Goal: Find contact information: Find contact information

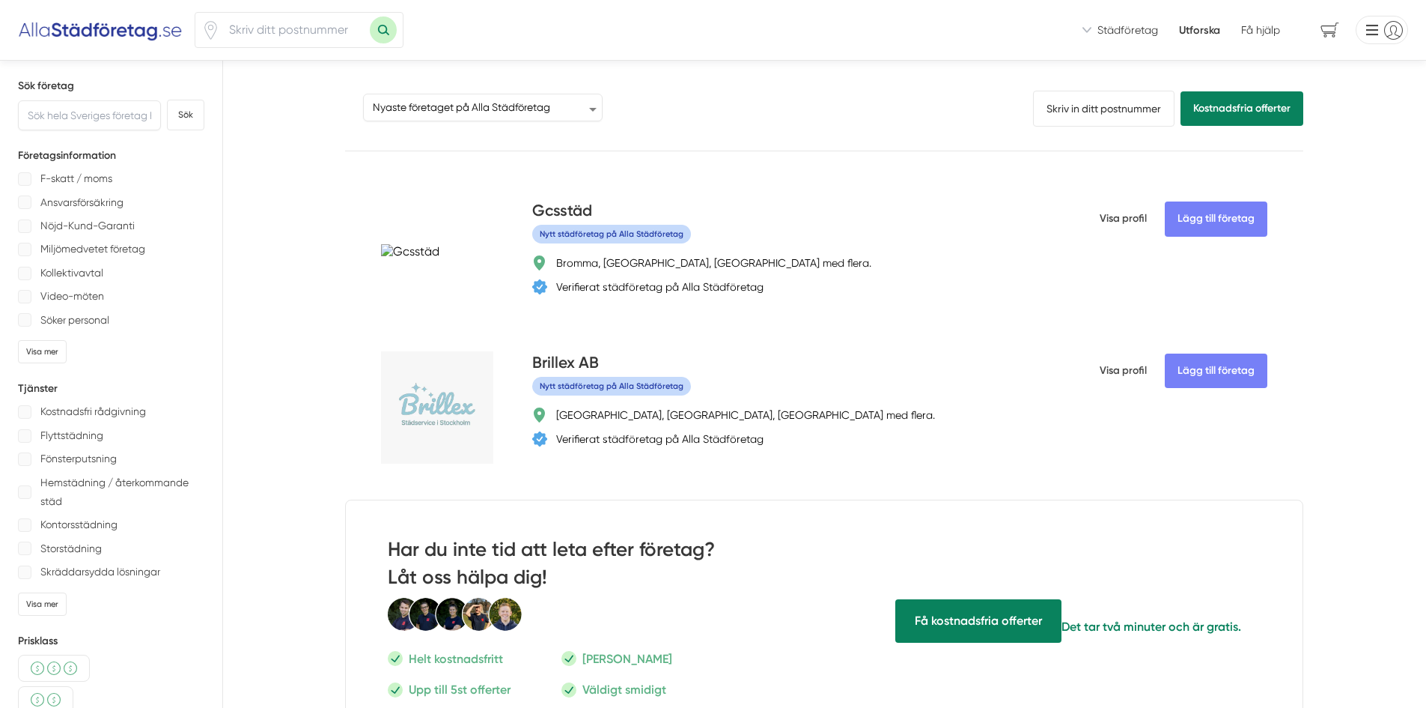
select select "newest-on-platform"
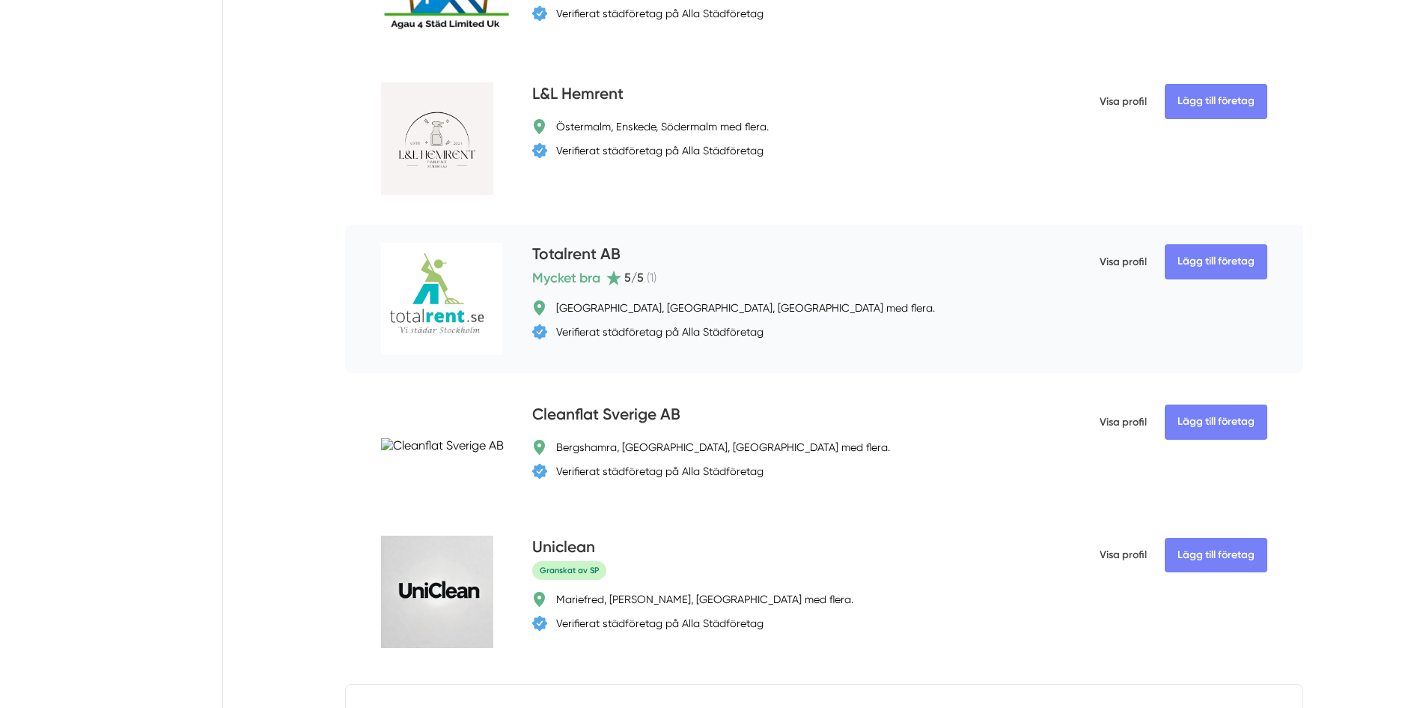
click at [590, 252] on h4 "Totalrent AB" at bounding box center [576, 255] width 88 height 25
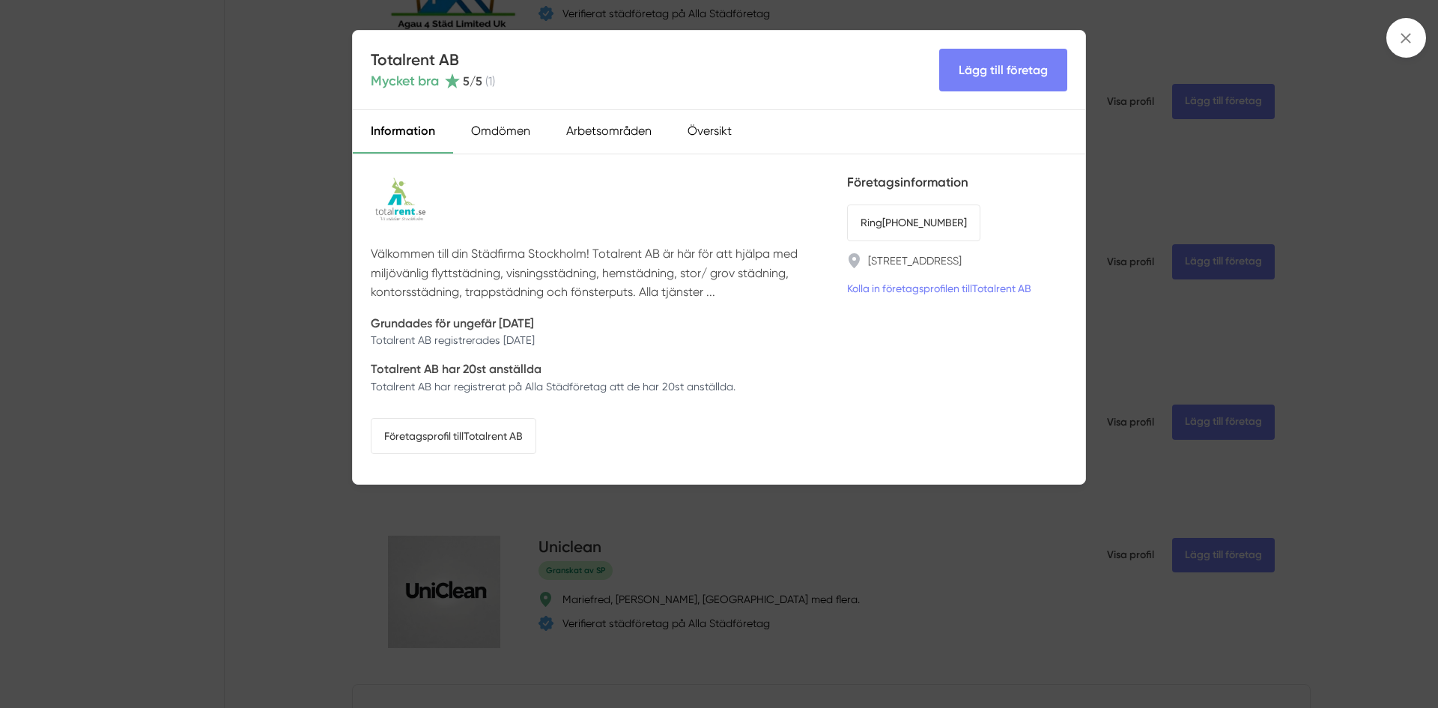
click at [308, 228] on div "Totalrent AB Mycket bra 5 /5 ( 1 ) Lägg till företag Information Omdömen Arbets…" at bounding box center [719, 354] width 1438 height 708
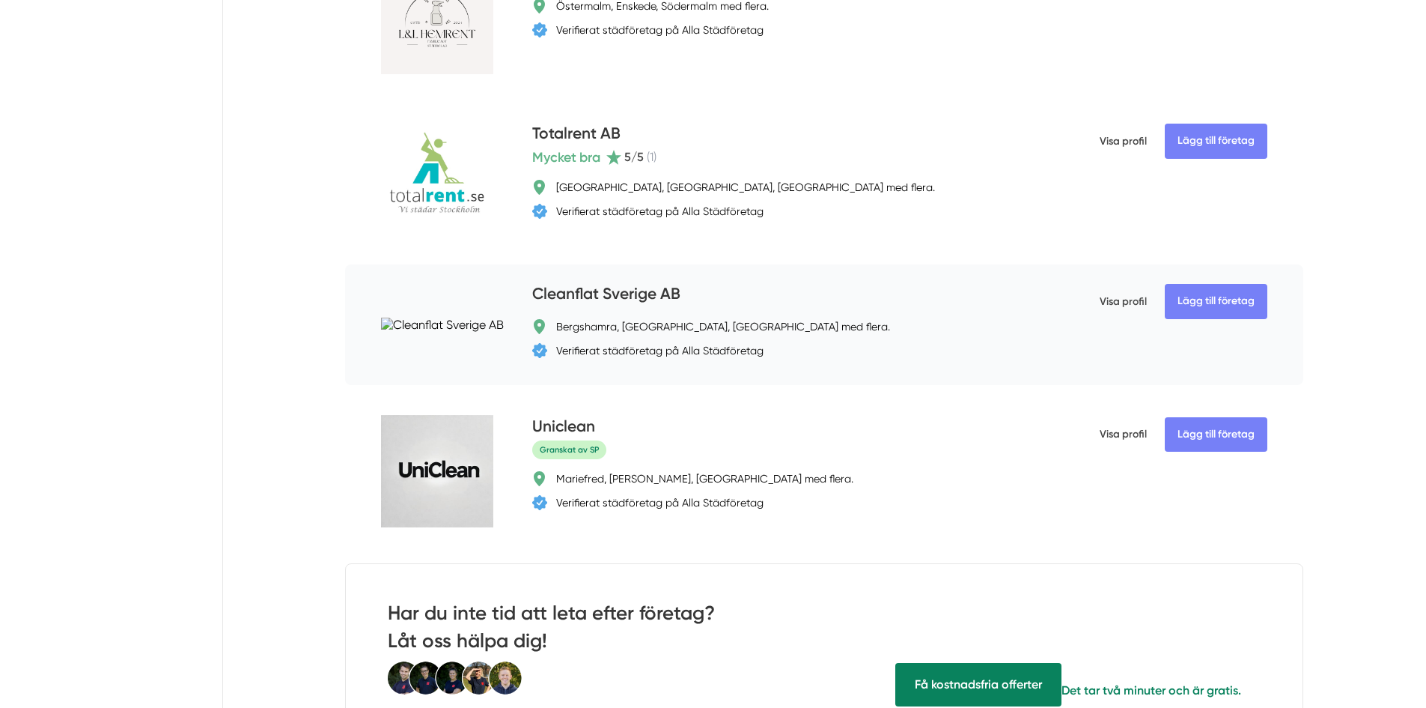
scroll to position [2695, 0]
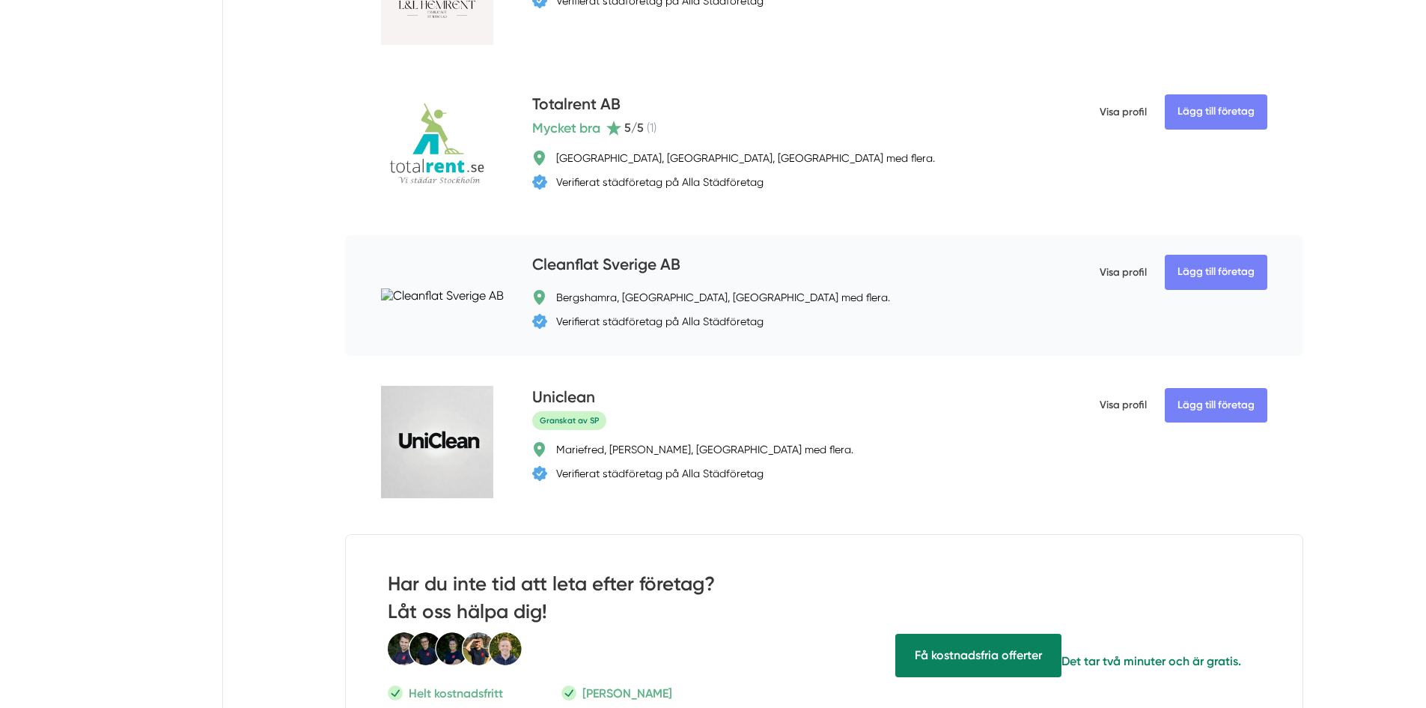
click at [588, 264] on h4 "Cleanflat Sverige AB" at bounding box center [606, 265] width 148 height 25
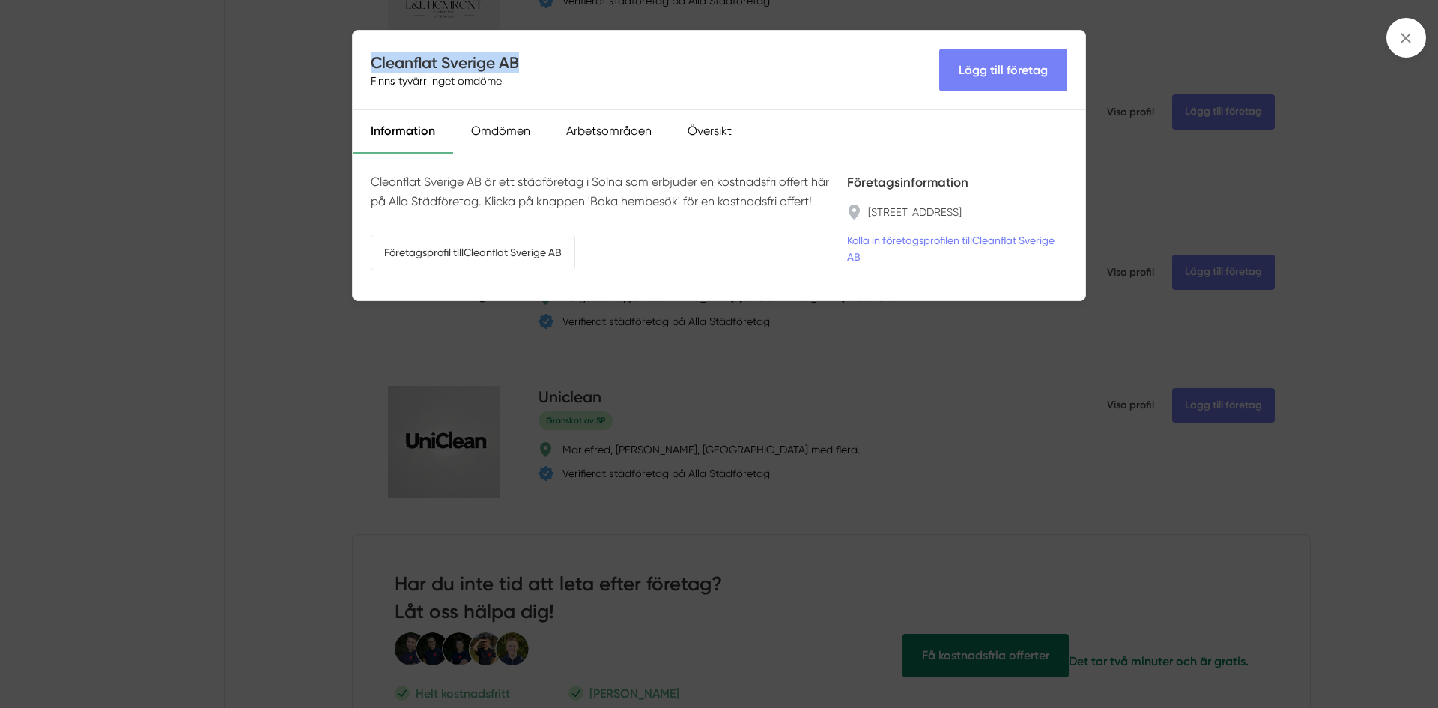
drag, startPoint x: 526, startPoint y: 60, endPoint x: 375, endPoint y: 65, distance: 151.3
click at [375, 65] on div "Cleanflat Sverige AB Finns tyvärr inget omdöme Lägg till företag" at bounding box center [719, 70] width 732 height 79
copy h4 "Cleanflat Sverige AB"
click at [303, 219] on div "Cleanflat Sverige AB Finns tyvärr inget omdöme Lägg till företag Information Om…" at bounding box center [719, 354] width 1438 height 708
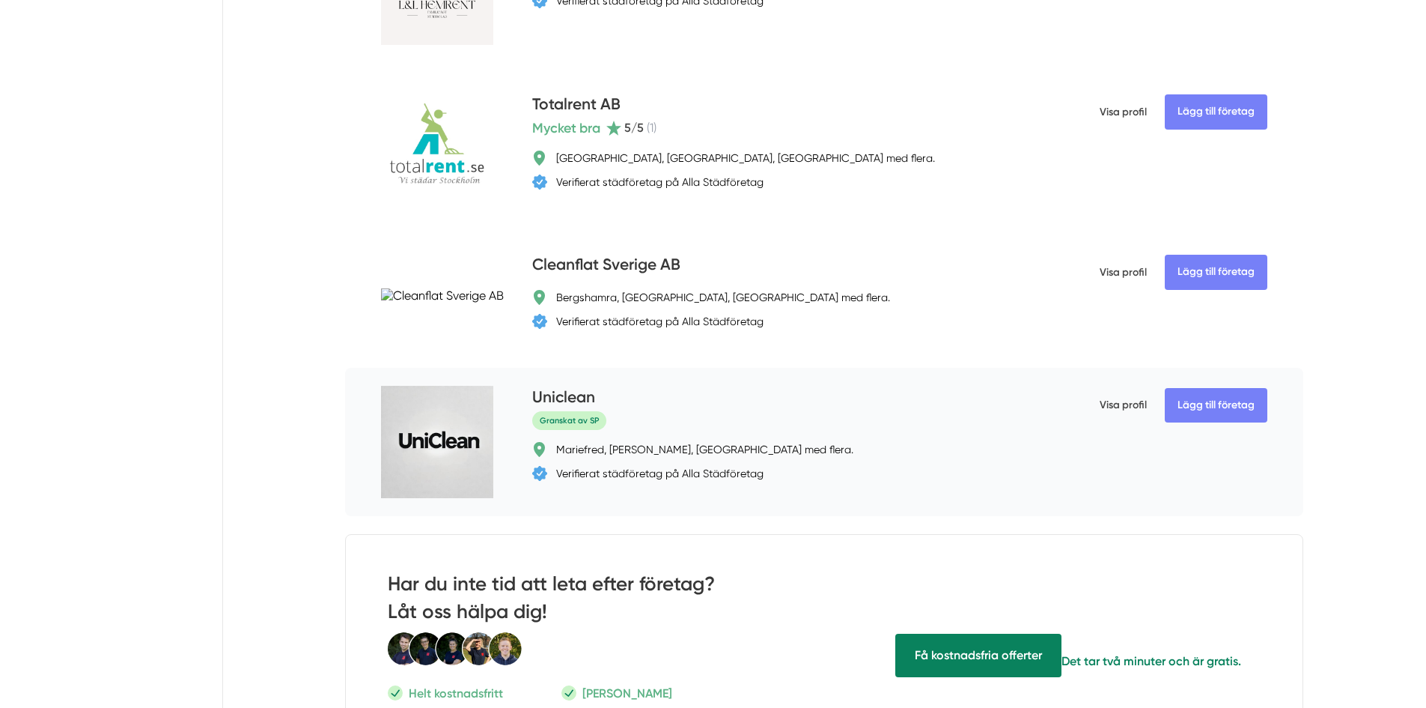
click at [623, 395] on div "Uniclean" at bounding box center [787, 398] width 510 height 25
click at [580, 388] on h4 "Uniclean" at bounding box center [563, 398] width 63 height 25
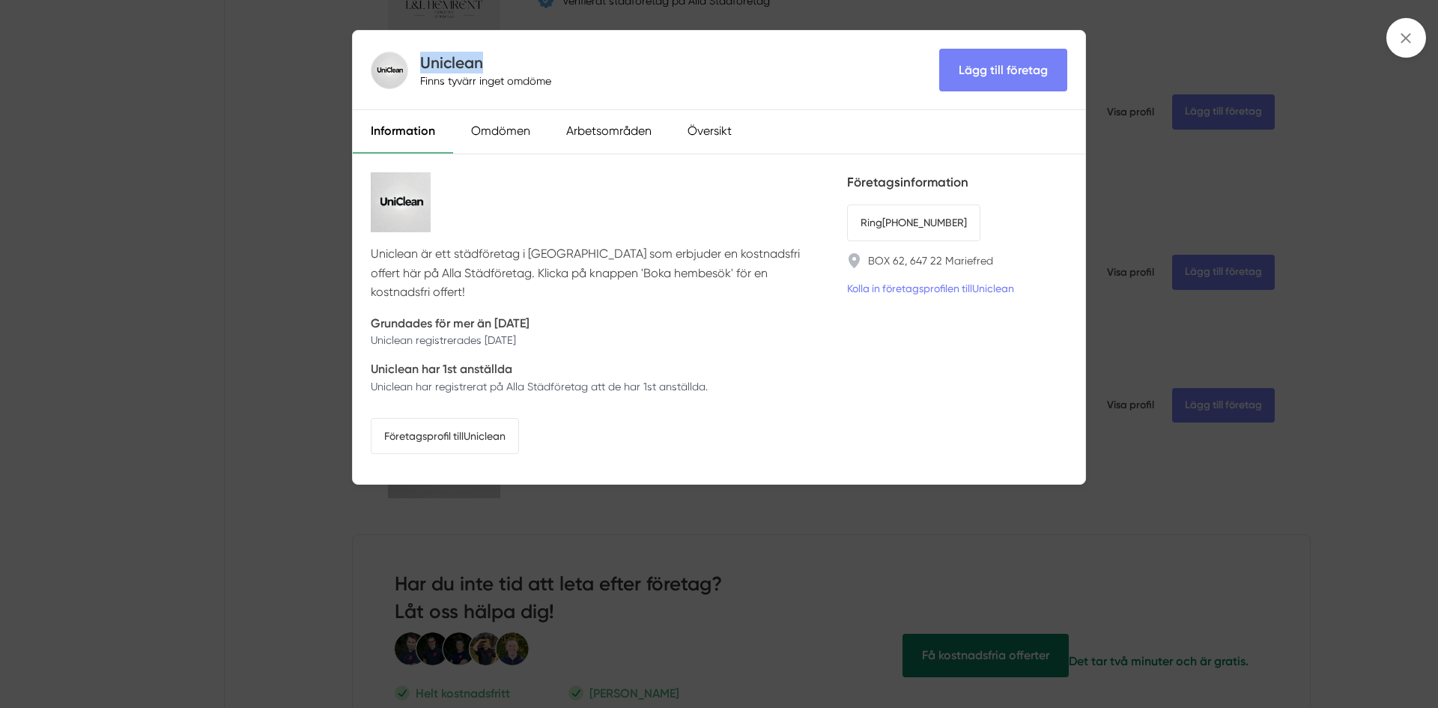
drag, startPoint x: 489, startPoint y: 64, endPoint x: 424, endPoint y: 62, distance: 65.2
click at [424, 62] on h4 "Uniclean" at bounding box center [488, 63] width 137 height 22
copy h4 "Uniclean"
click at [915, 289] on link "Kolla in företagsprofilen till Uniclean" at bounding box center [930, 288] width 167 height 16
click at [188, 374] on div "Uniclean Finns tyvärr inget omdöme Lägg till företag Information Omdömen Arbets…" at bounding box center [719, 354] width 1438 height 708
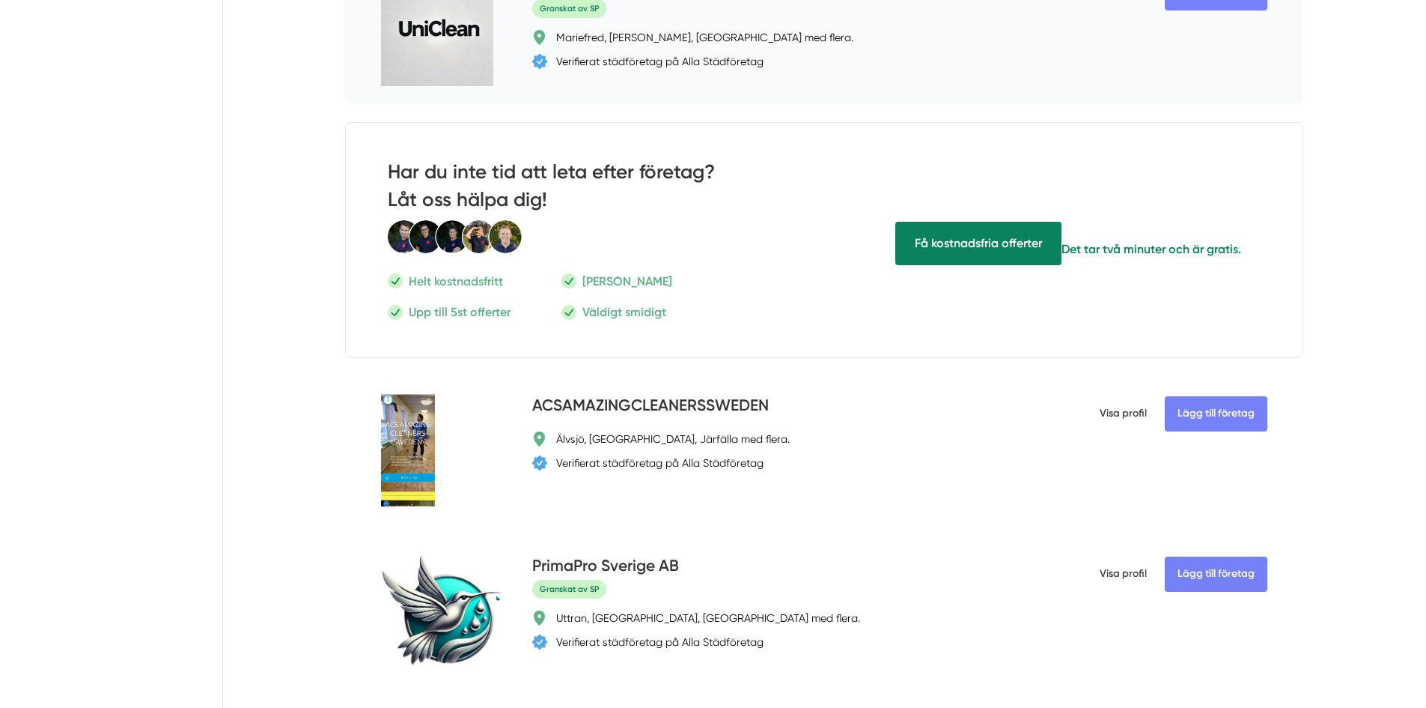
scroll to position [3294, 0]
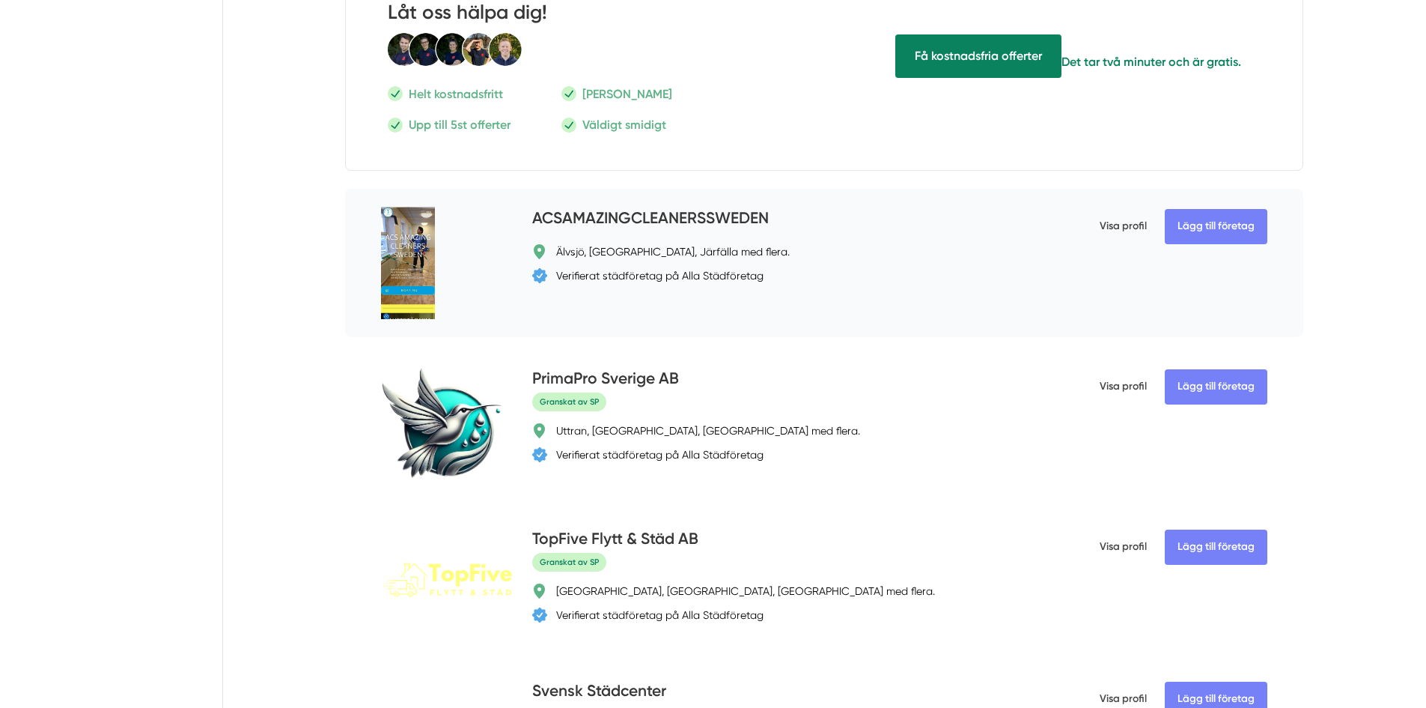
click at [736, 222] on h4 "ACSAMAZINGCLEANERSSWEDEN" at bounding box center [650, 219] width 237 height 25
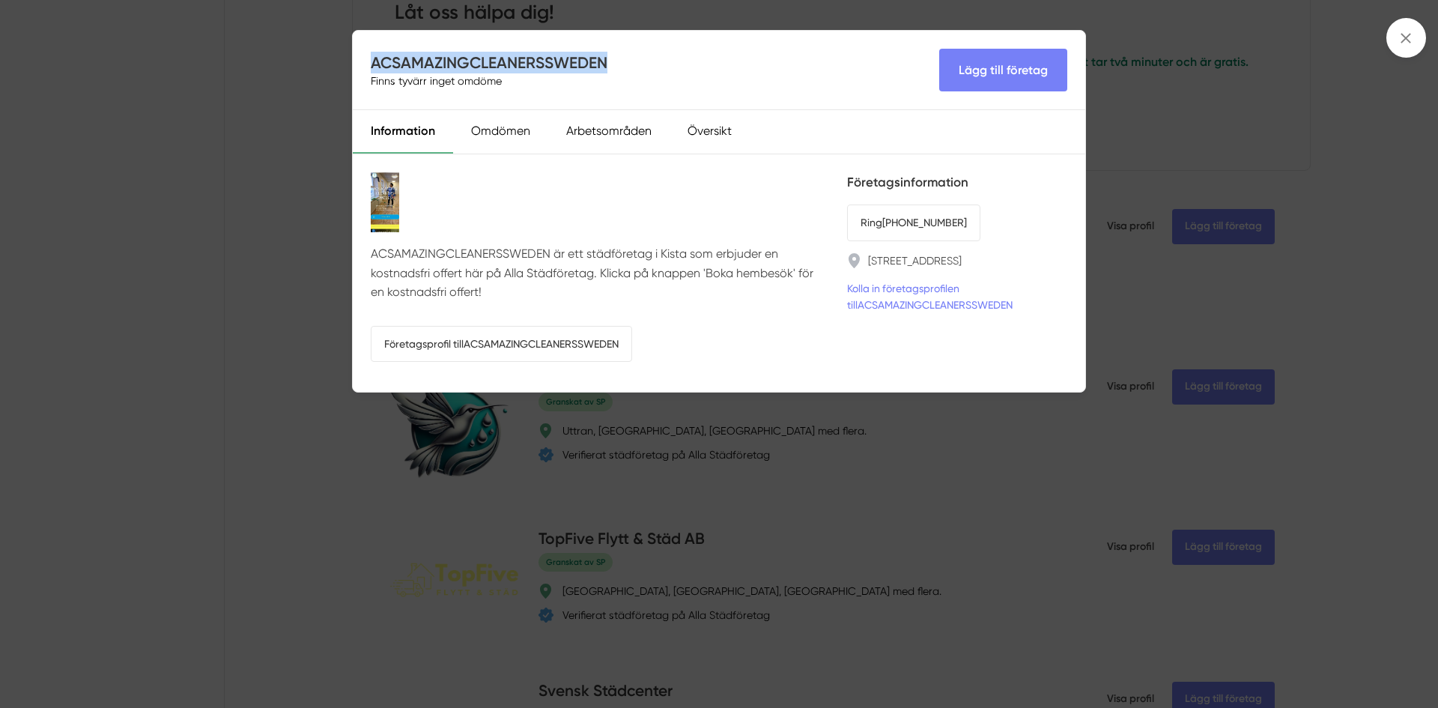
drag, startPoint x: 606, startPoint y: 58, endPoint x: 373, endPoint y: 65, distance: 233.7
click at [371, 66] on h4 "ACSAMAZINGCLEANERSSWEDEN" at bounding box center [489, 63] width 237 height 22
copy h4 "ACSAMAZINGCLEANERSSWEDEN"
drag, startPoint x: 979, startPoint y: 222, endPoint x: 874, endPoint y: 219, distance: 105.6
click at [877, 219] on li "Ring [PHONE_NUMBER]" at bounding box center [957, 222] width 220 height 36
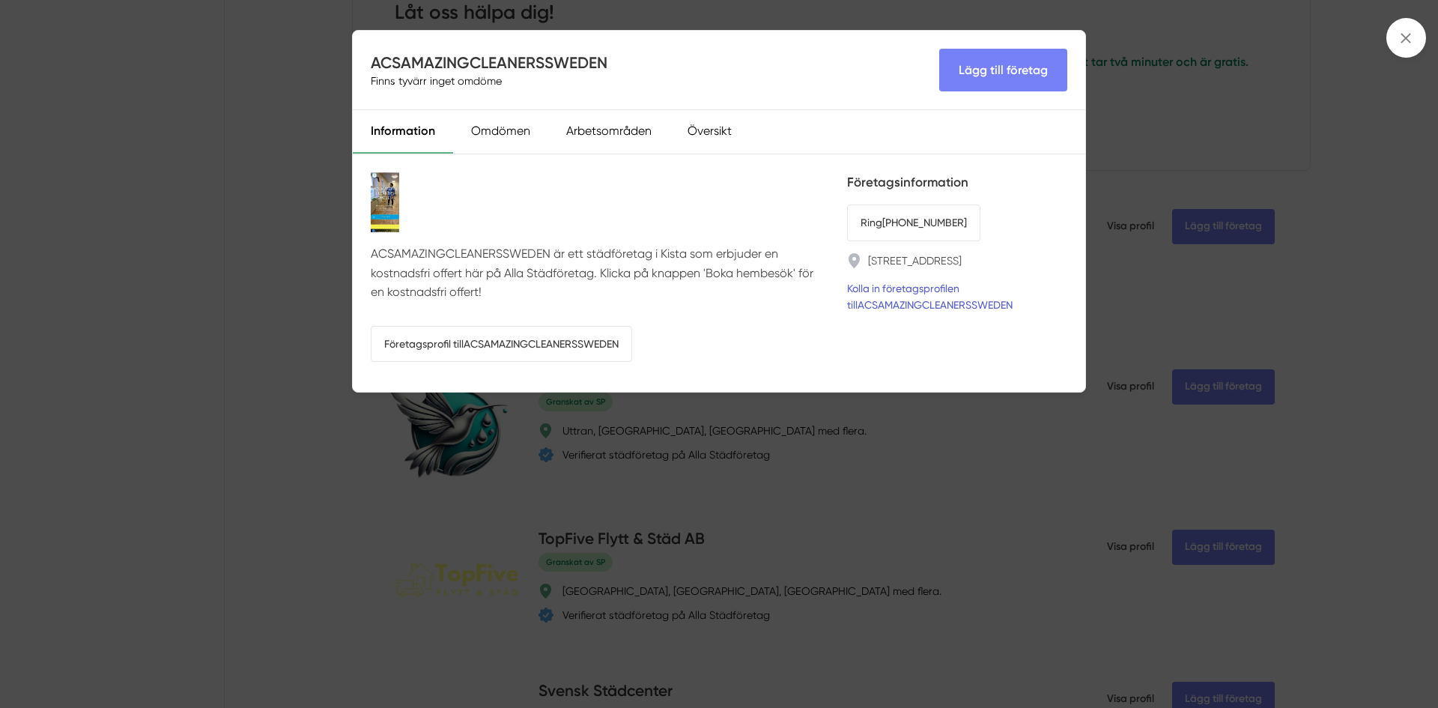
click at [891, 301] on link "Kolla in företagsprofilen till ACSAMAZINGCLEANERSSWEDEN" at bounding box center [957, 296] width 220 height 33
drag, startPoint x: 982, startPoint y: 220, endPoint x: 877, endPoint y: 222, distance: 105.6
click at [877, 222] on li "Ring [PHONE_NUMBER]" at bounding box center [957, 222] width 220 height 36
click at [337, 421] on div "ACSAMAZINGCLEANERSSWEDEN Finns tyvärr inget omdöme Lägg till företag Informatio…" at bounding box center [719, 354] width 1438 height 708
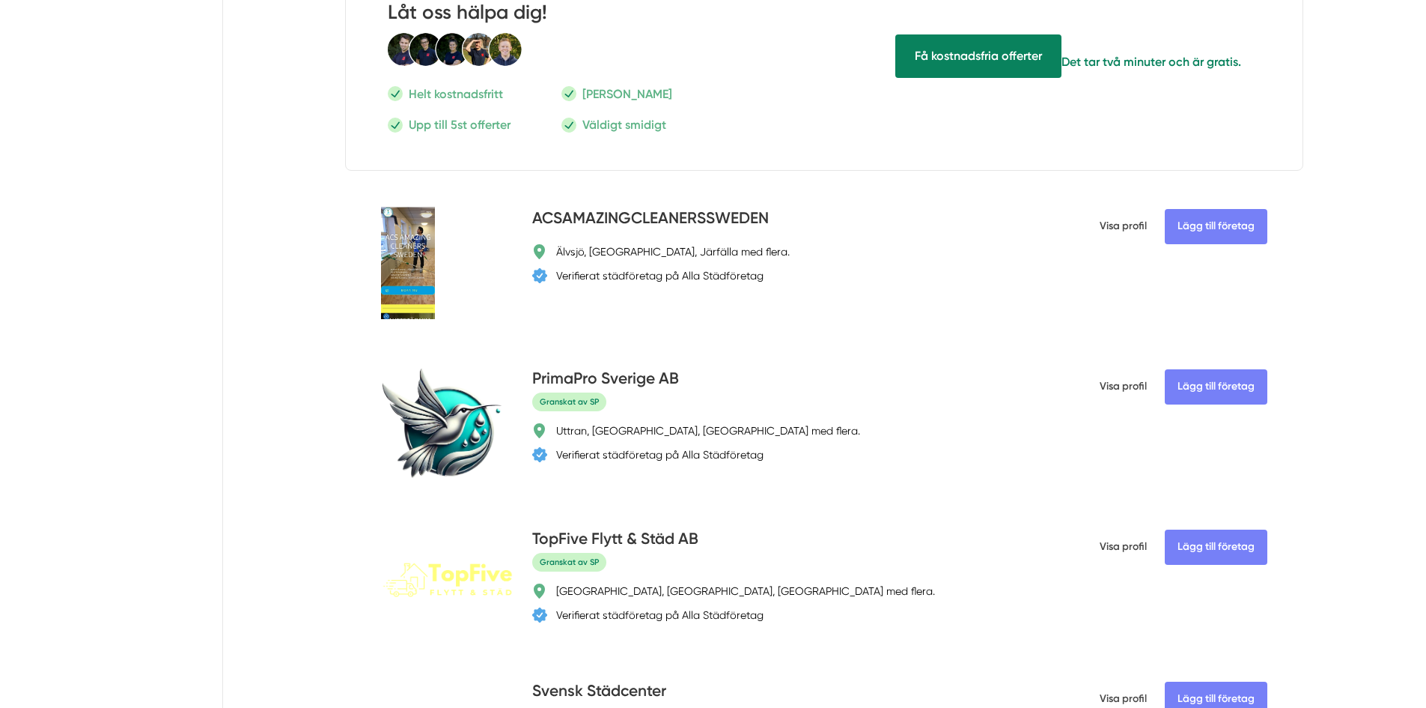
scroll to position [3369, 0]
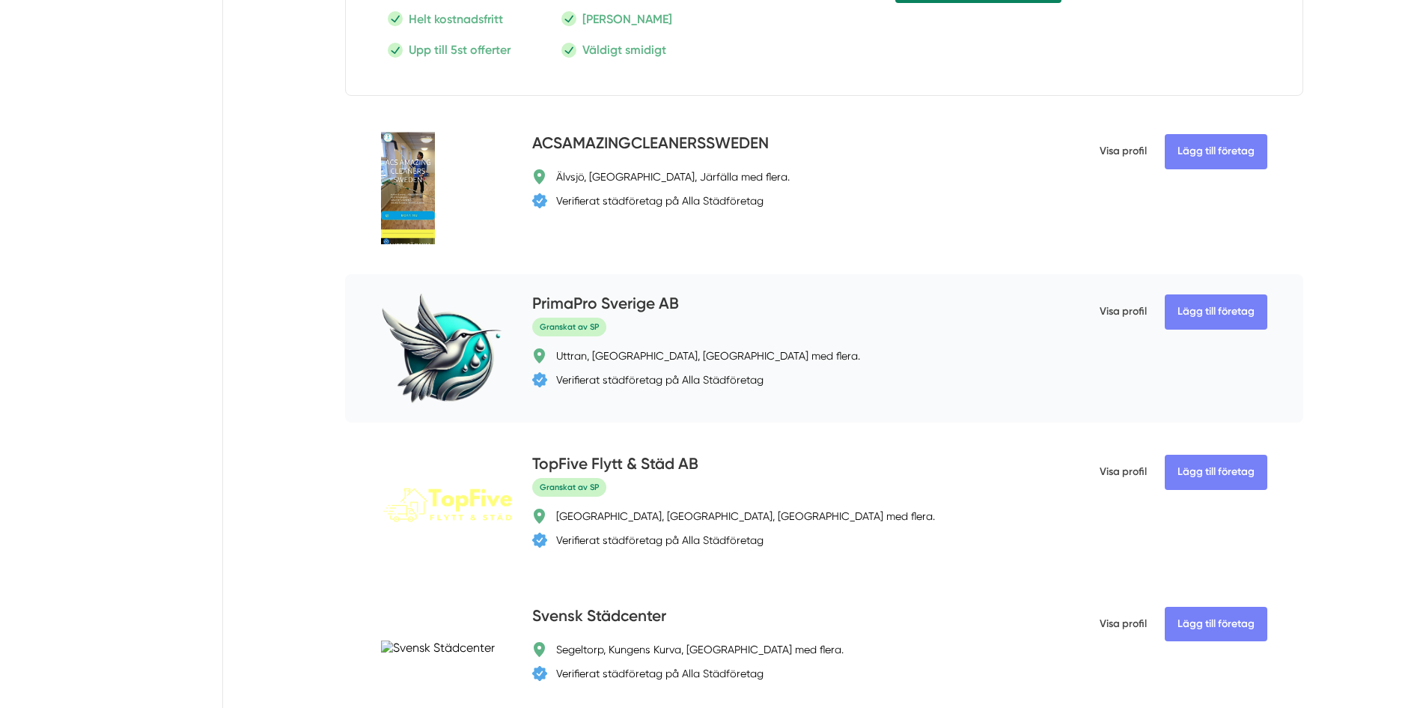
click at [660, 311] on h4 "PrimaPro Sverige AB" at bounding box center [605, 304] width 147 height 25
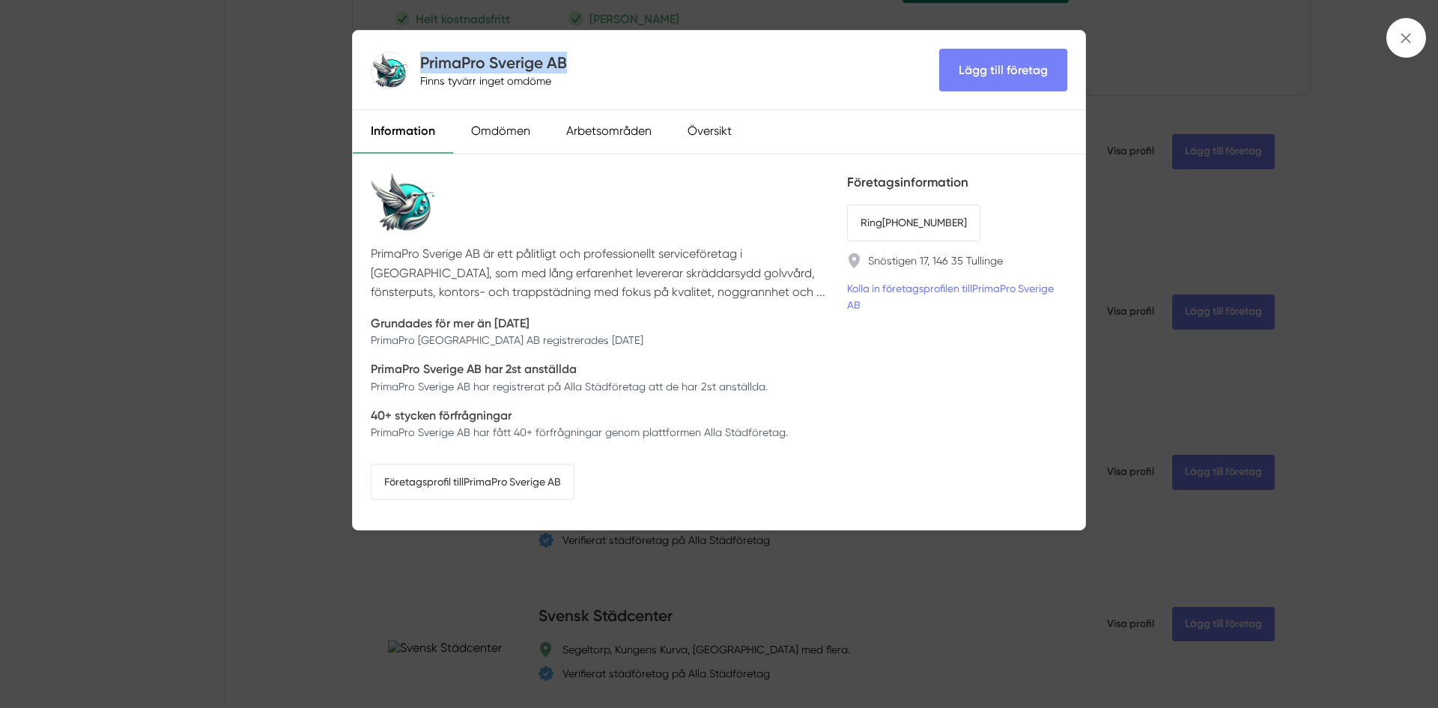
drag, startPoint x: 572, startPoint y: 64, endPoint x: 424, endPoint y: 50, distance: 148.9
click at [424, 50] on div "PrimaPro Sverige AB Finns tyvärr inget omdöme Lägg till företag" at bounding box center [719, 70] width 732 height 79
copy h4 "PrimaPro Sverige AB"
drag, startPoint x: 1014, startPoint y: 215, endPoint x: 874, endPoint y: 216, distance: 139.3
click at [874, 216] on li "Ring [PHONE_NUMBER]" at bounding box center [957, 222] width 220 height 36
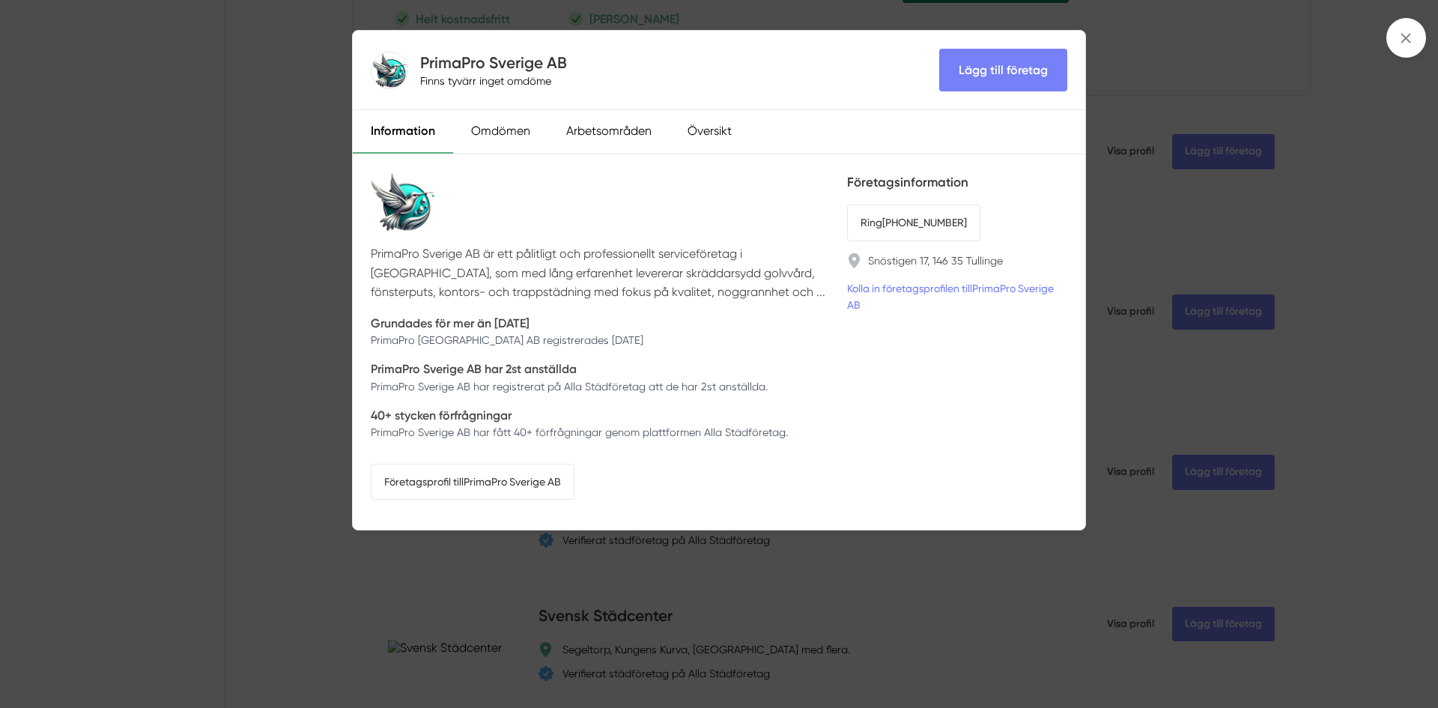
click at [305, 341] on div "PrimaPro Sverige AB Finns tyvärr inget omdöme Lägg till företag Information Omd…" at bounding box center [719, 354] width 1438 height 708
